Goal: Transaction & Acquisition: Purchase product/service

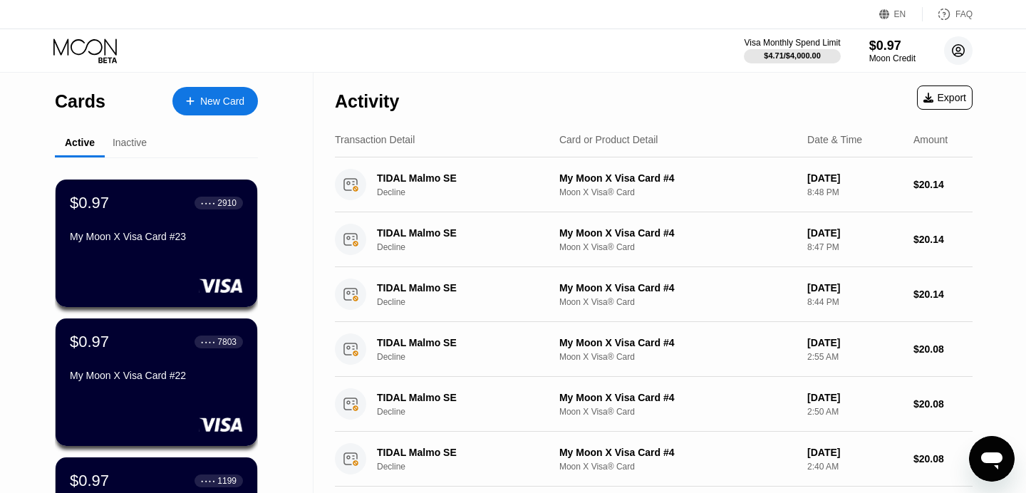
click at [960, 56] on icon at bounding box center [958, 51] width 12 height 12
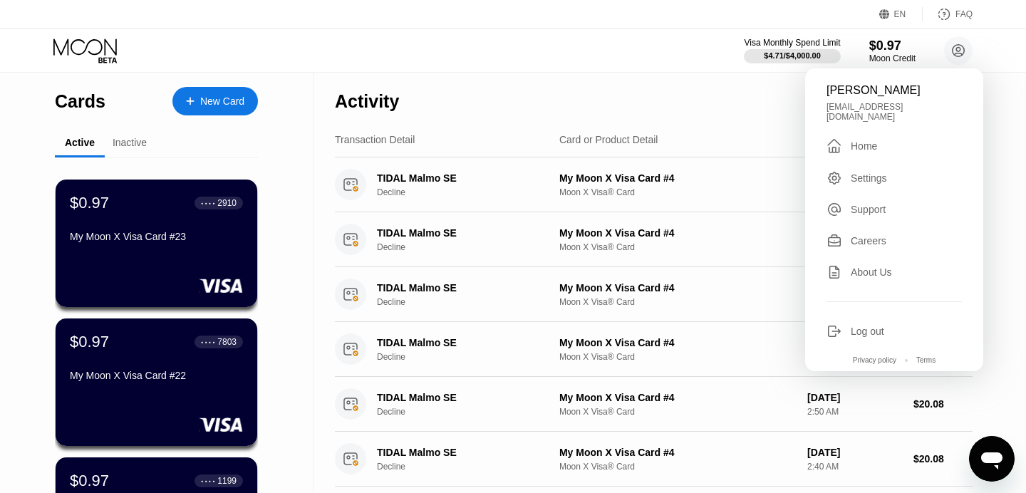
click at [625, 97] on div "Activity Export" at bounding box center [654, 98] width 638 height 50
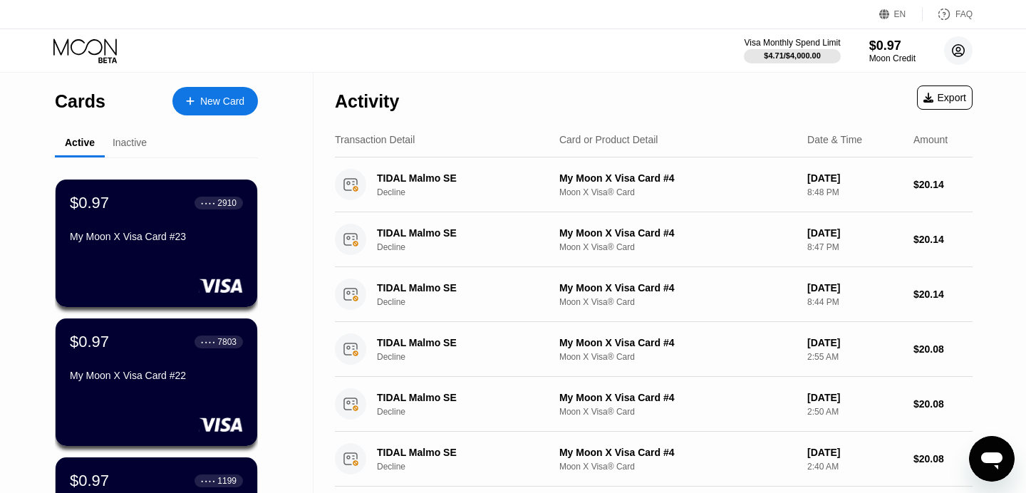
click at [961, 44] on circle at bounding box center [958, 50] width 28 height 28
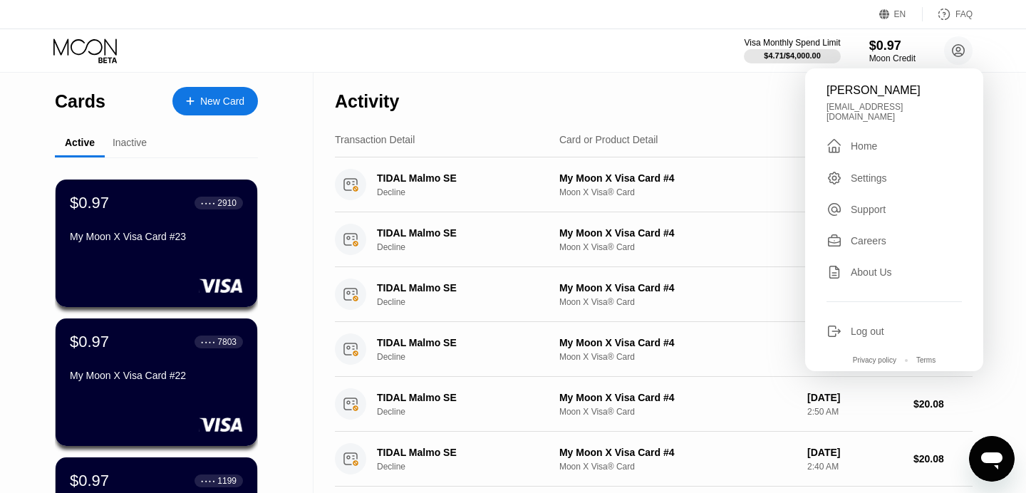
click at [886, 137] on div " Home" at bounding box center [893, 145] width 135 height 17
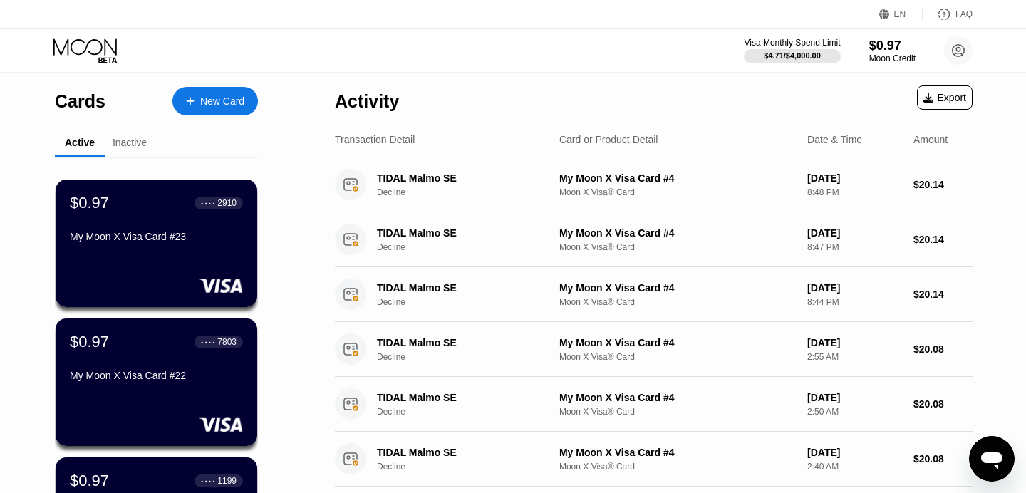
click at [104, 58] on icon at bounding box center [86, 50] width 66 height 25
click at [812, 53] on div "$4.71 / $4,000.00" at bounding box center [792, 55] width 58 height 9
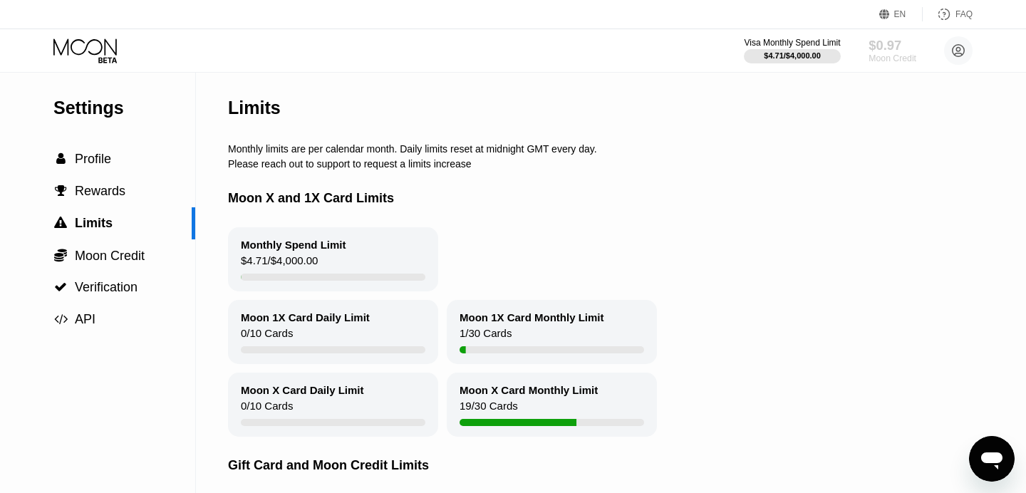
click at [897, 43] on div "$0.97" at bounding box center [892, 45] width 48 height 15
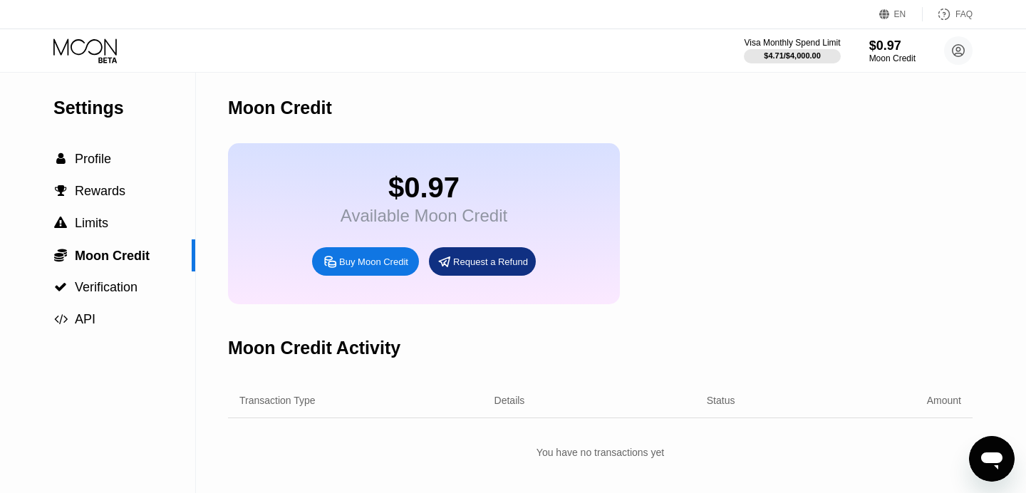
click at [392, 267] on div "Buy Moon Credit" at bounding box center [373, 262] width 69 height 12
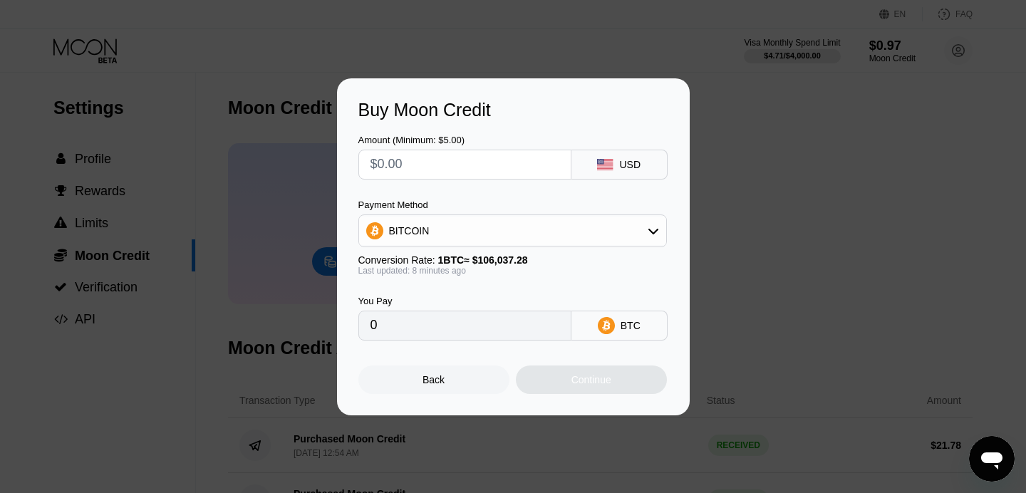
click at [430, 207] on div "Payment Method" at bounding box center [512, 204] width 308 height 11
click at [422, 225] on div "BITCOIN" at bounding box center [409, 230] width 41 height 11
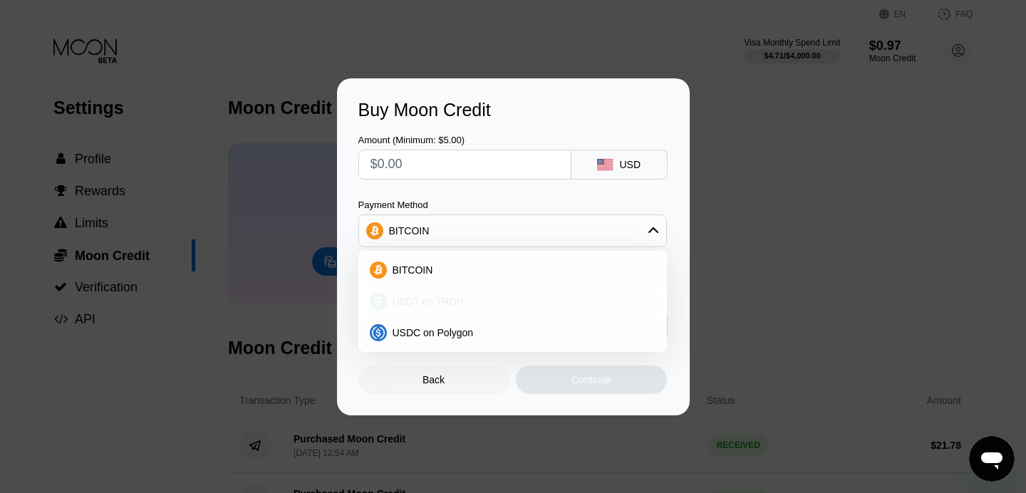
click at [422, 304] on span "USDT on TRON" at bounding box center [429, 301] width 72 height 11
type input "0.00"
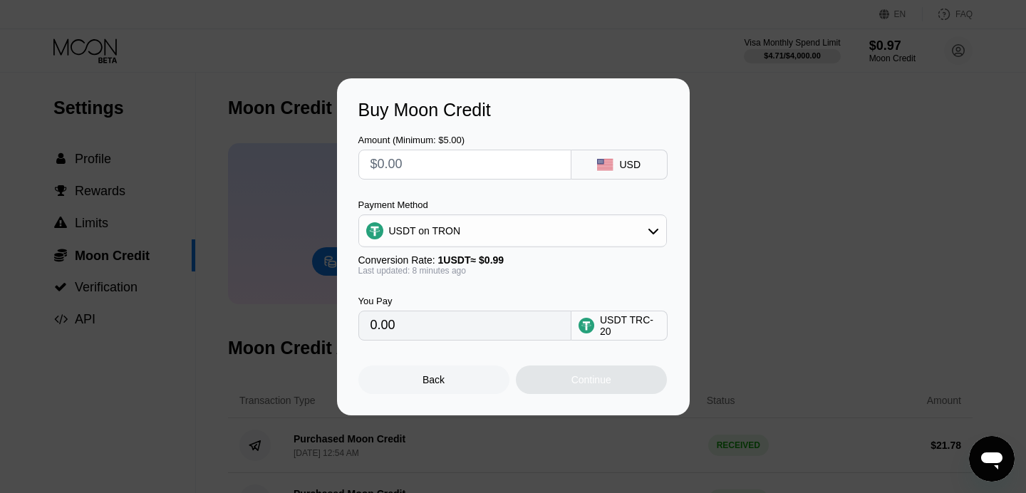
click at [400, 326] on input "0.00" at bounding box center [464, 325] width 189 height 28
click at [432, 157] on input "text" at bounding box center [464, 164] width 189 height 28
type input "$1"
type input "1.01"
type input "$14"
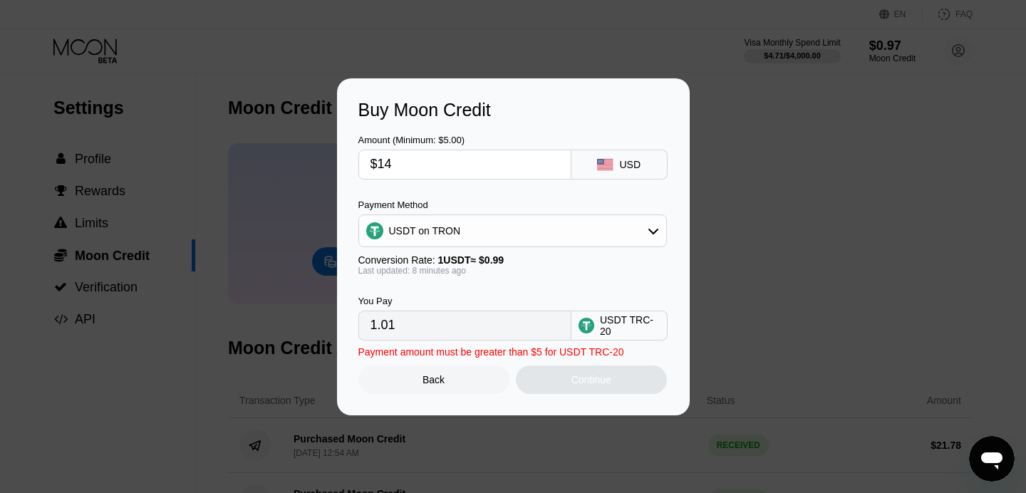
type input "14.14"
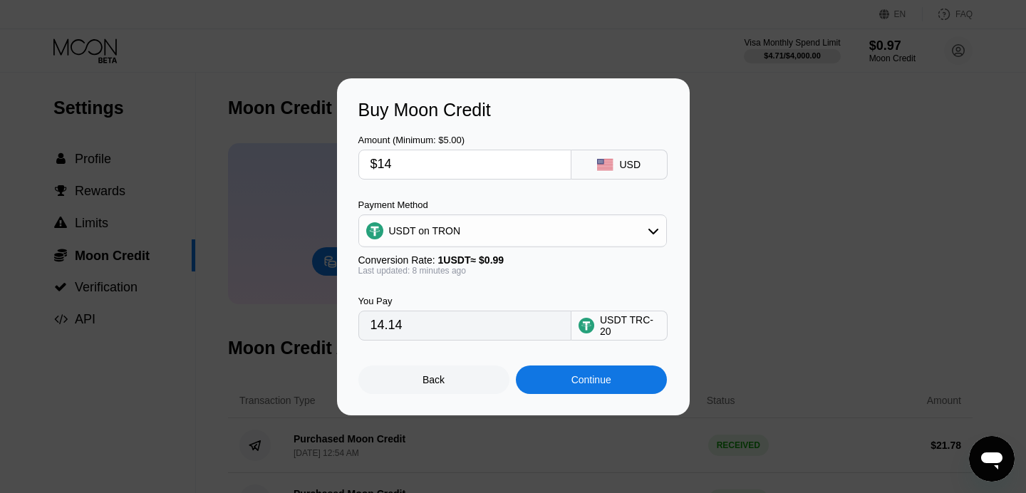
click at [547, 374] on div "Continue" at bounding box center [591, 379] width 151 height 28
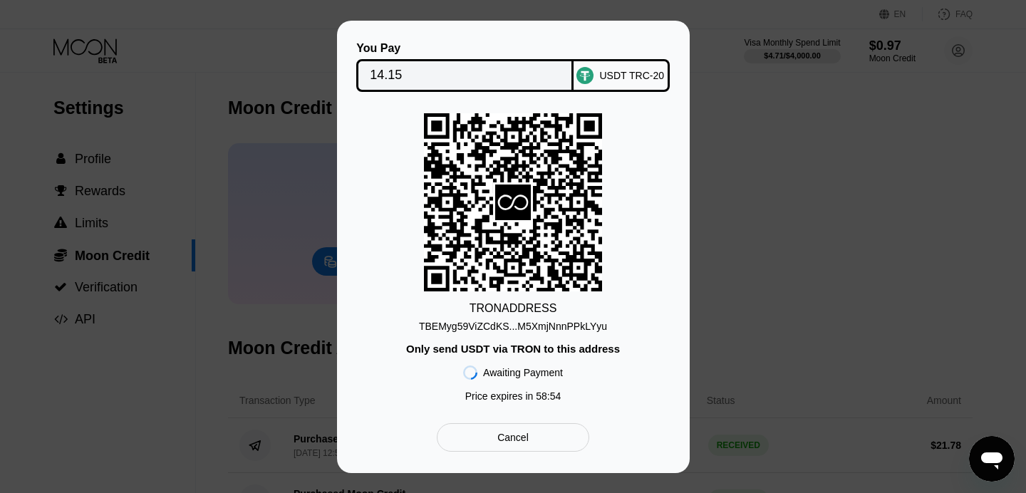
click at [557, 330] on div "TBEMyg59ViZCdKS...M5XmjNnnPPkLYyu" at bounding box center [513, 326] width 188 height 11
click at [388, 78] on input "14.15" at bounding box center [465, 75] width 190 height 28
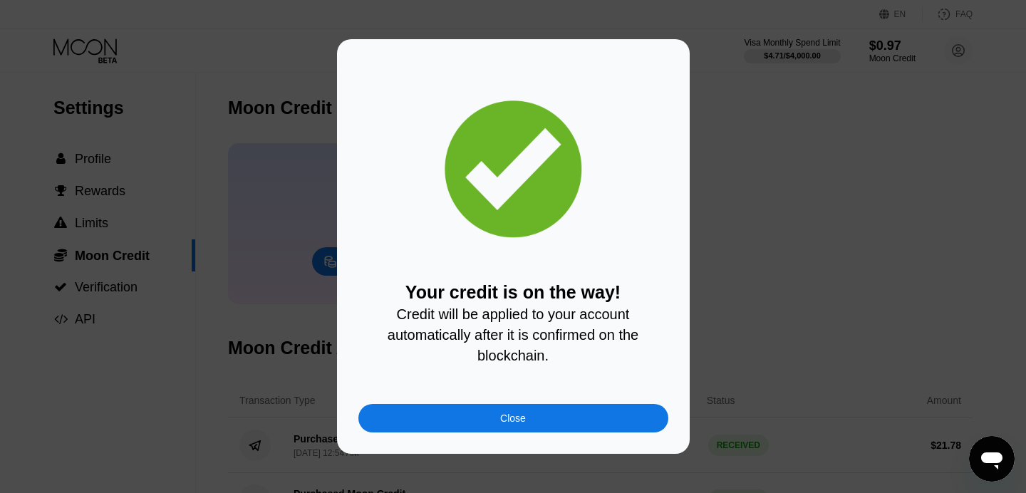
click at [418, 426] on div "Close" at bounding box center [513, 418] width 310 height 28
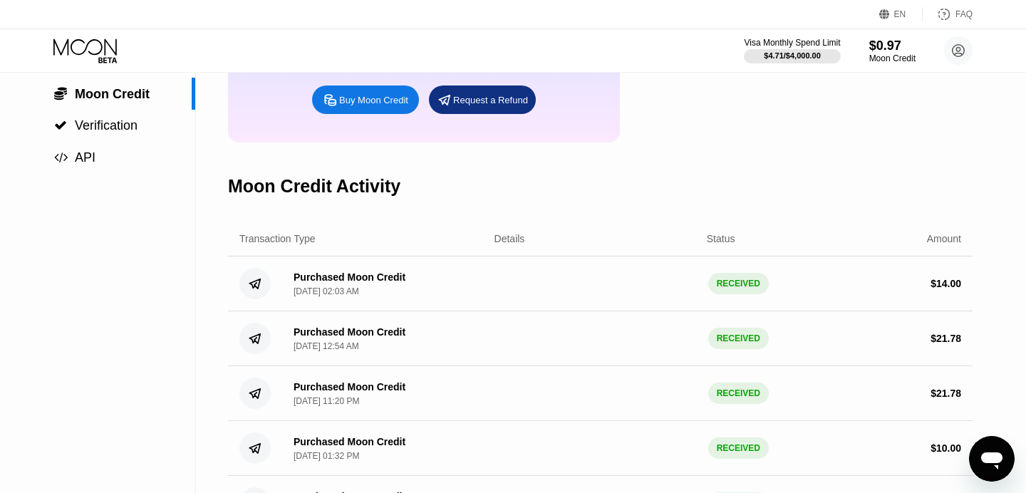
scroll to position [159, 0]
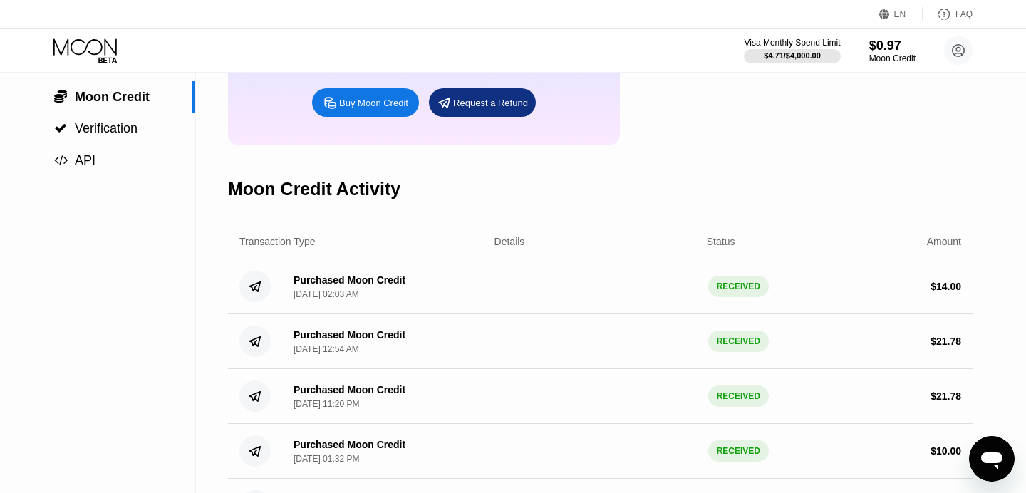
click at [118, 63] on icon at bounding box center [86, 50] width 66 height 25
